Goal: Book appointment/travel/reservation

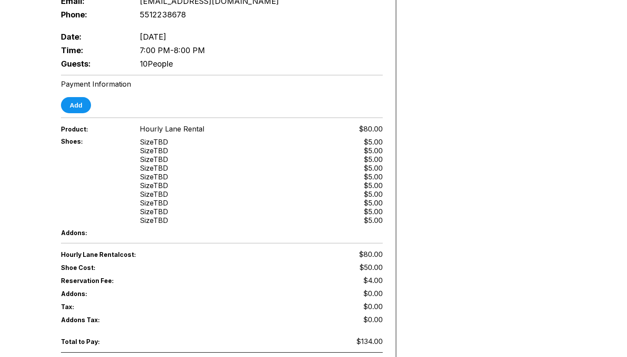
scroll to position [275, 0]
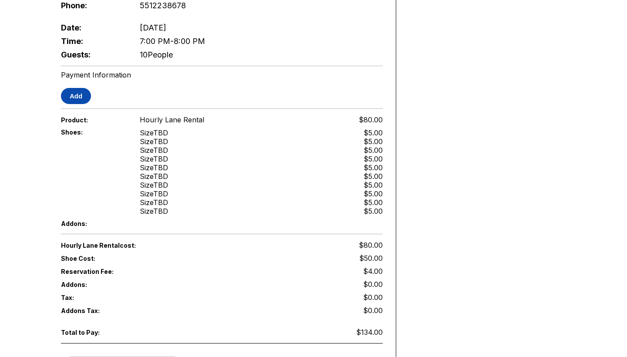
click at [90, 88] on button "Add" at bounding box center [76, 96] width 30 height 16
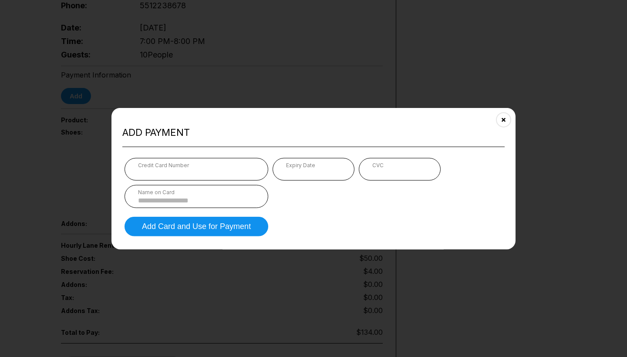
click at [368, 195] on div "Credit Card Number Expiry Date CVC Name on Card" at bounding box center [313, 183] width 378 height 50
click at [373, 183] on div "Credit Card Number Expiry Date CVC Name on Card" at bounding box center [313, 183] width 378 height 50
click at [390, 178] on div "CVC" at bounding box center [400, 169] width 82 height 23
click at [200, 197] on input at bounding box center [196, 199] width 117 height 7
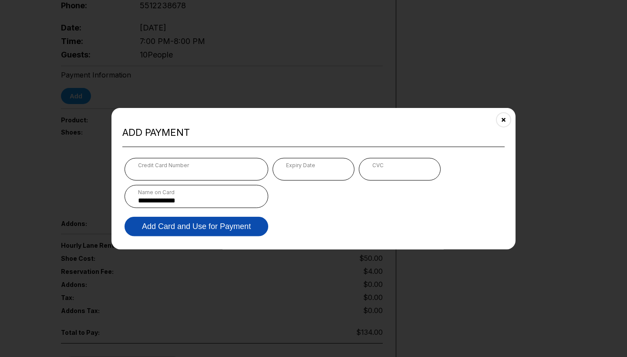
type input "**********"
click at [175, 222] on button "Add Card and Use for Payment" at bounding box center [196, 226] width 144 height 20
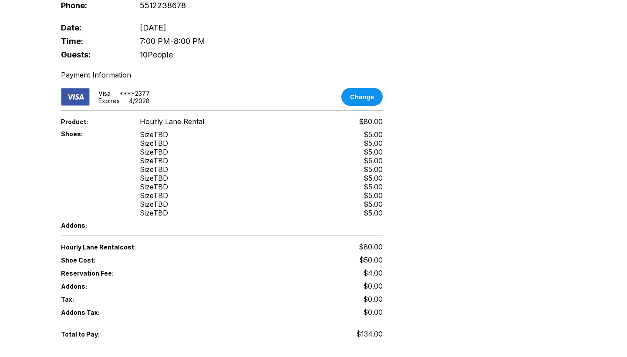
scroll to position [272, 0]
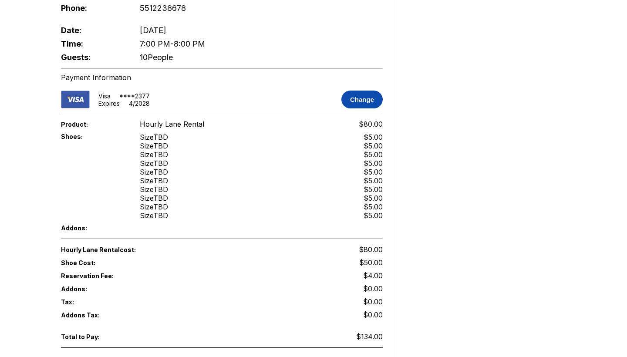
click at [362, 91] on button "Change" at bounding box center [361, 100] width 41 height 18
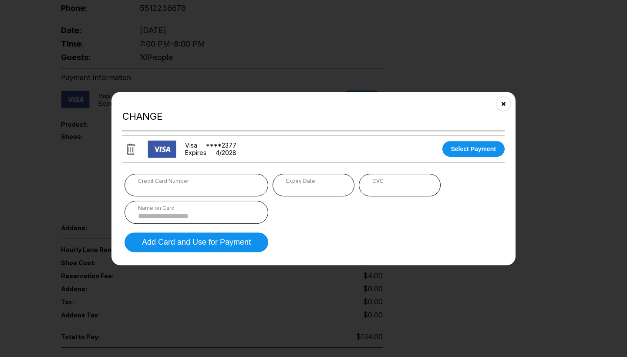
click at [183, 213] on input at bounding box center [196, 215] width 117 height 7
click at [453, 151] on button "Select Payment" at bounding box center [473, 149] width 63 height 16
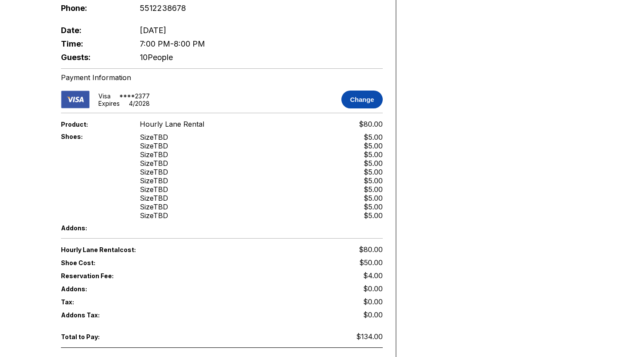
click at [357, 91] on button "Change" at bounding box center [361, 100] width 41 height 18
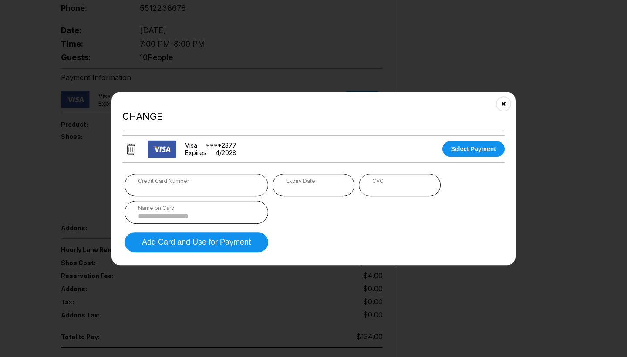
click at [176, 155] on img at bounding box center [162, 149] width 29 height 18
click at [131, 153] on icon at bounding box center [131, 149] width 8 height 12
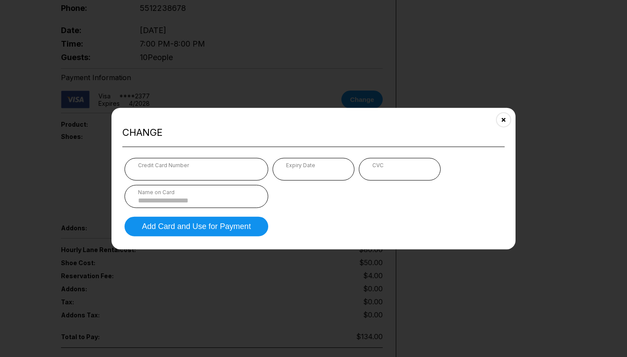
click at [161, 177] on div "Credit Card Number" at bounding box center [196, 169] width 144 height 23
click at [145, 159] on div "Credit Card Number" at bounding box center [196, 169] width 144 height 23
click at [250, 203] on input at bounding box center [196, 199] width 117 height 7
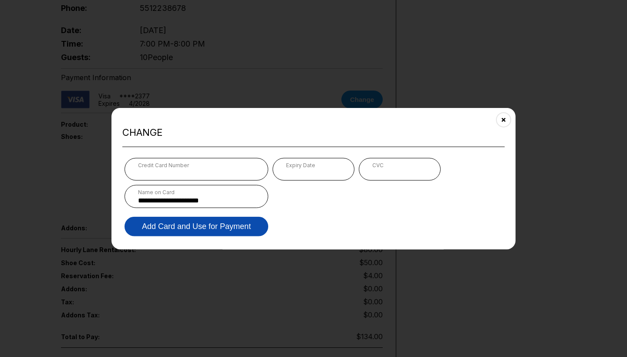
type input "**********"
click at [239, 223] on button "Add Card and Use for Payment" at bounding box center [196, 226] width 144 height 20
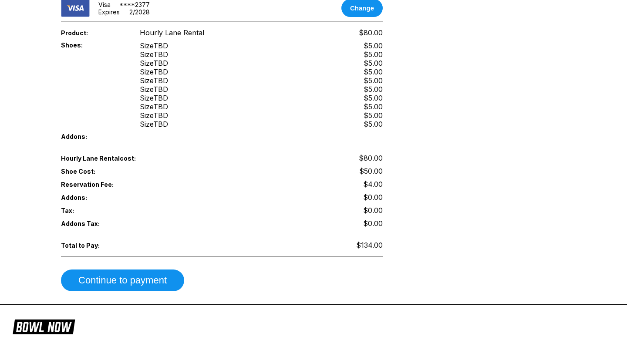
scroll to position [369, 0]
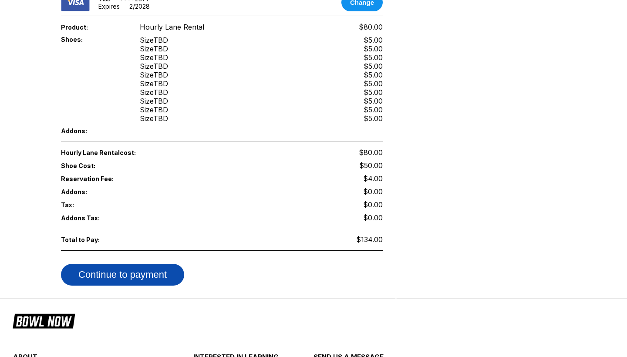
click at [165, 264] on button "Continue to payment" at bounding box center [122, 275] width 123 height 22
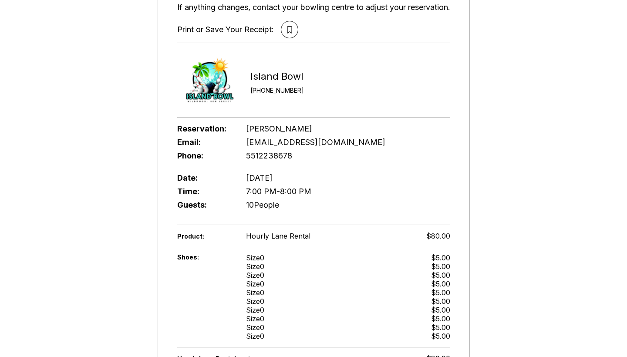
scroll to position [114, 0]
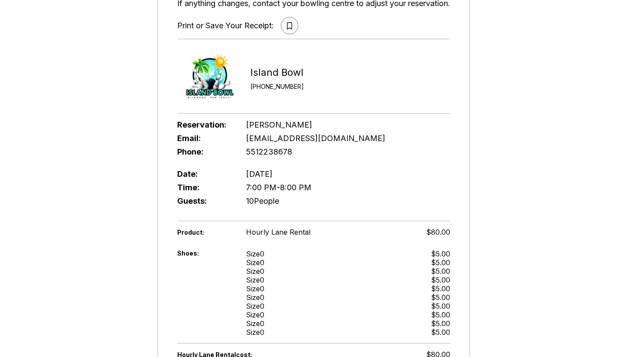
click at [289, 29] on icon at bounding box center [289, 25] width 5 height 7
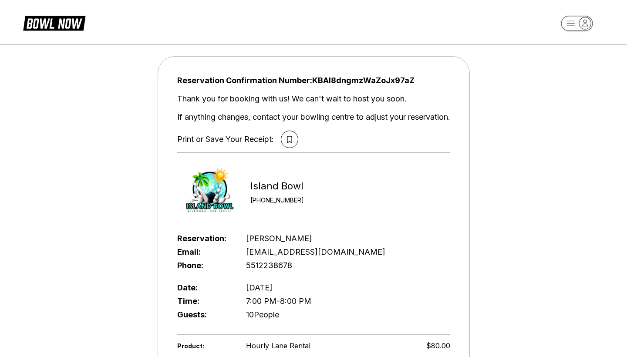
scroll to position [0, 0]
